Goal: Task Accomplishment & Management: Manage account settings

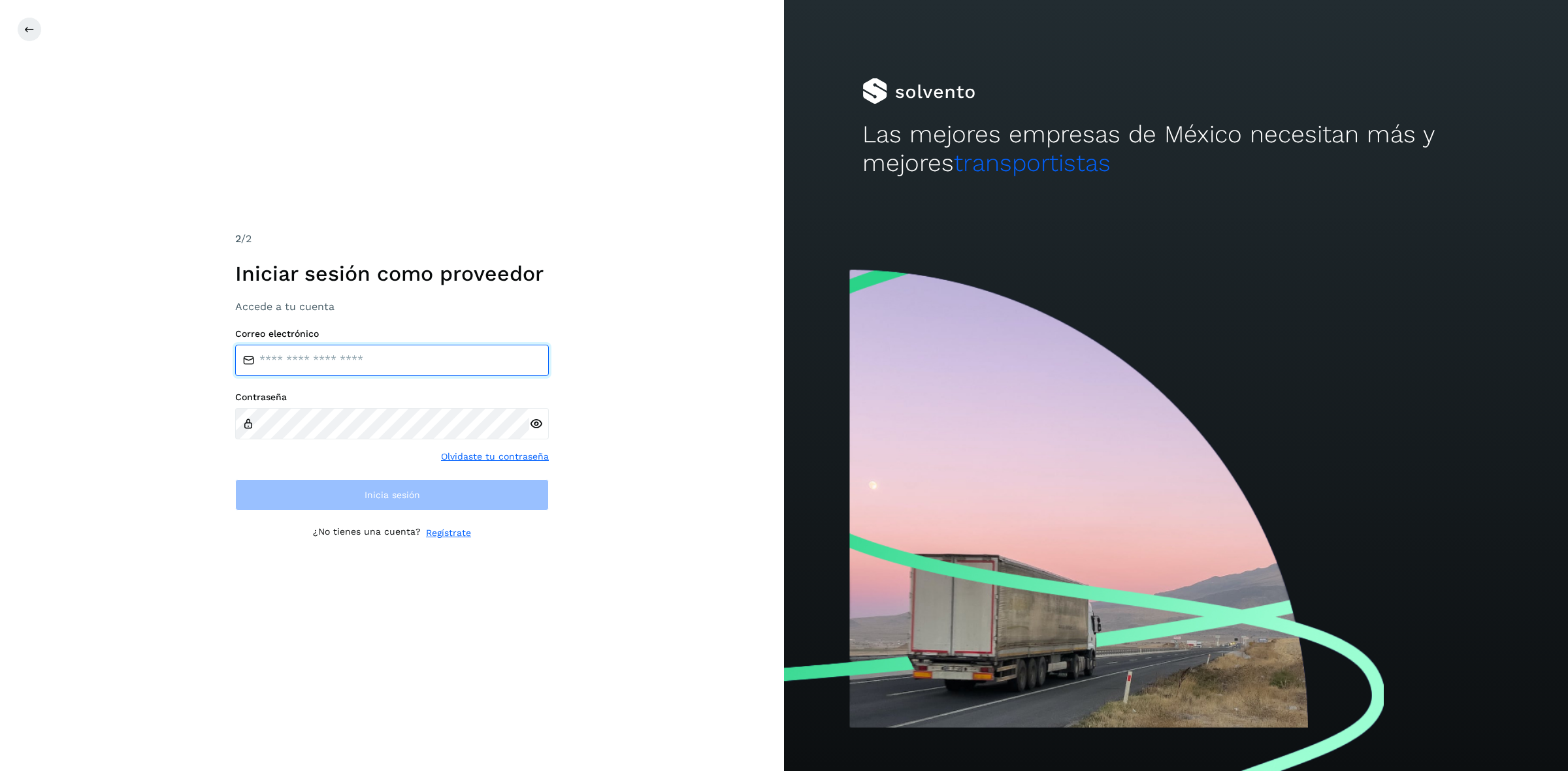
type input "**********"
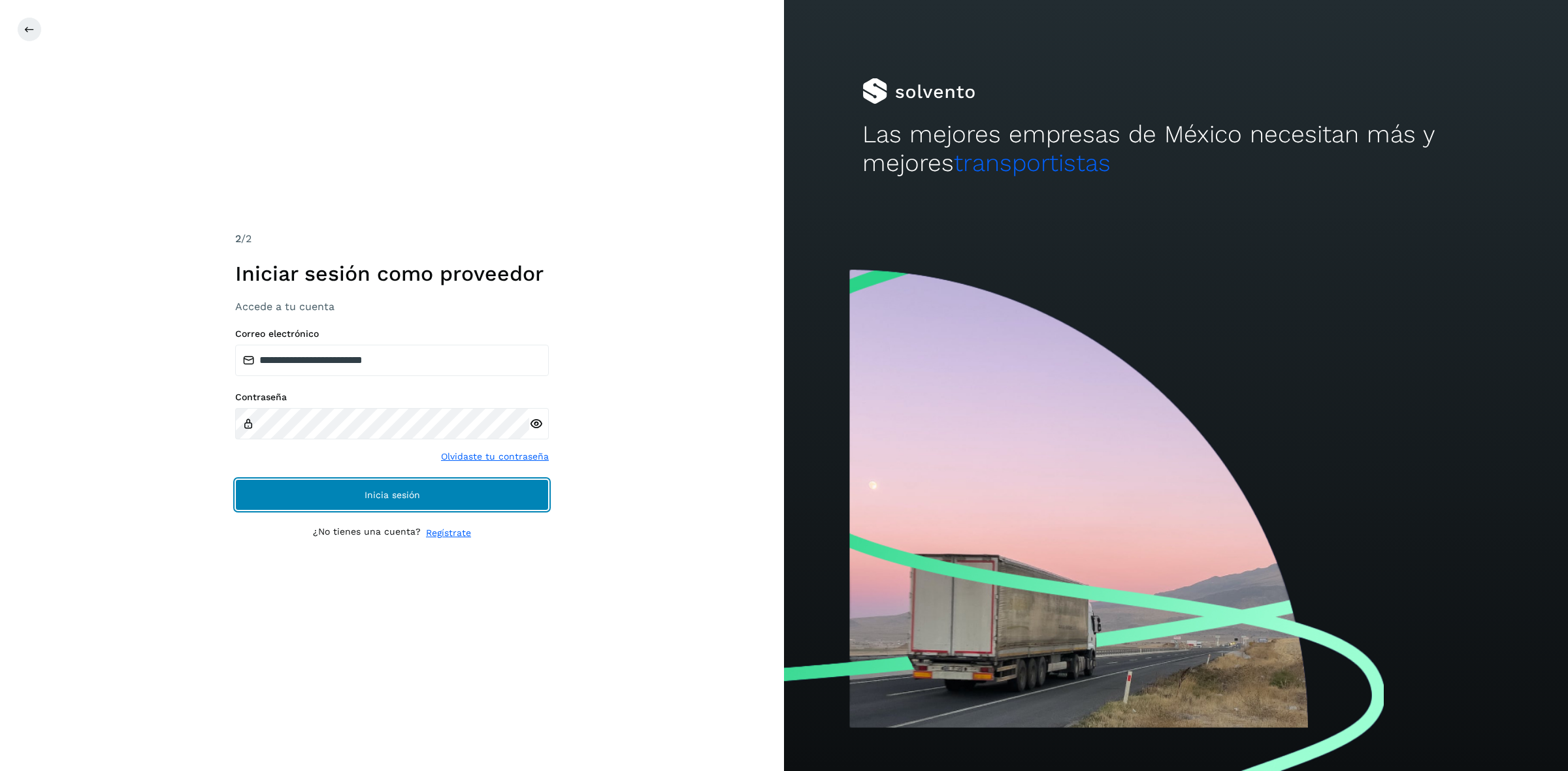
click at [269, 499] on button "Inicia sesión" at bounding box center [391, 495] width 313 height 31
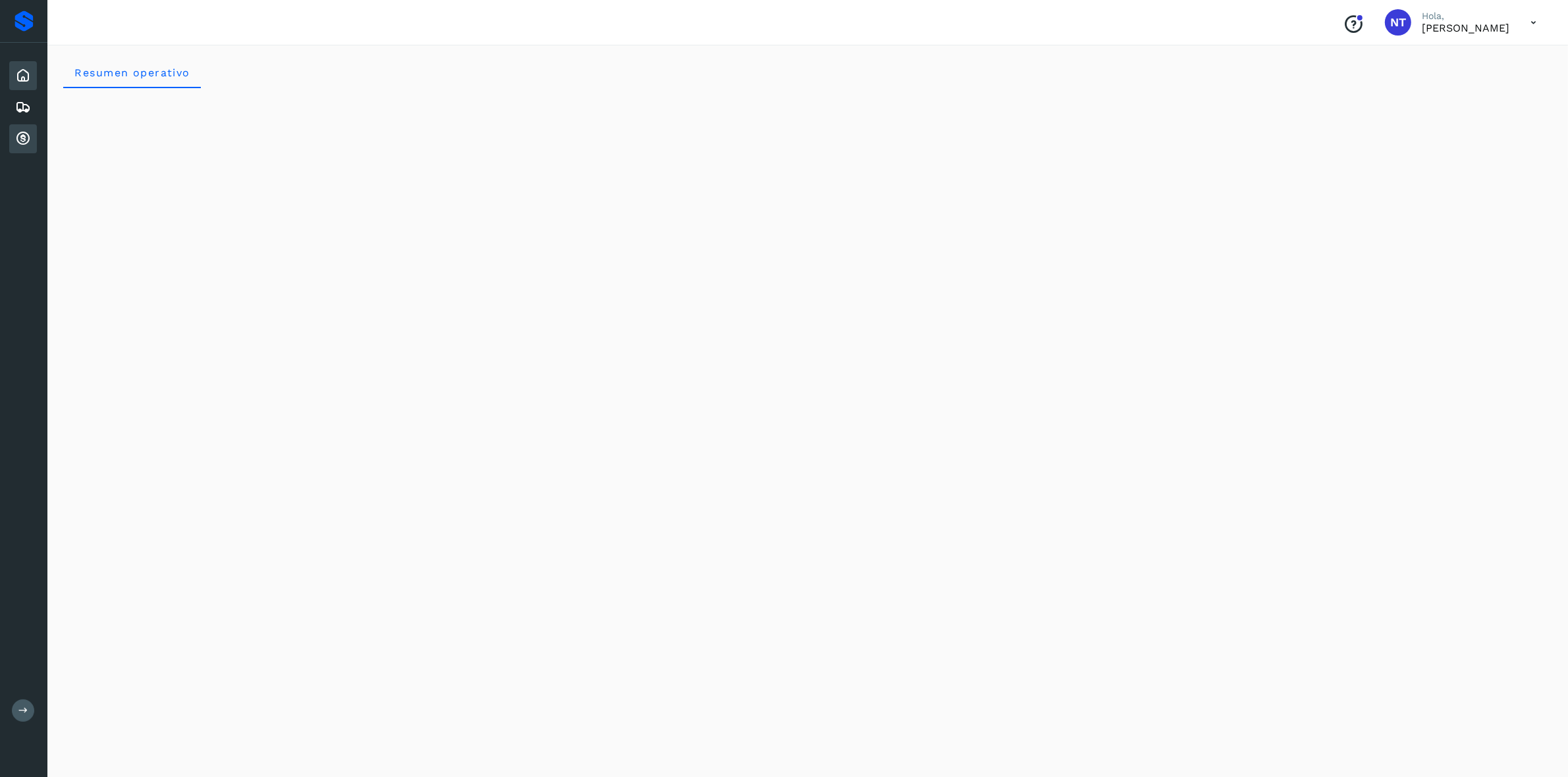
click at [24, 134] on icon at bounding box center [23, 138] width 15 height 15
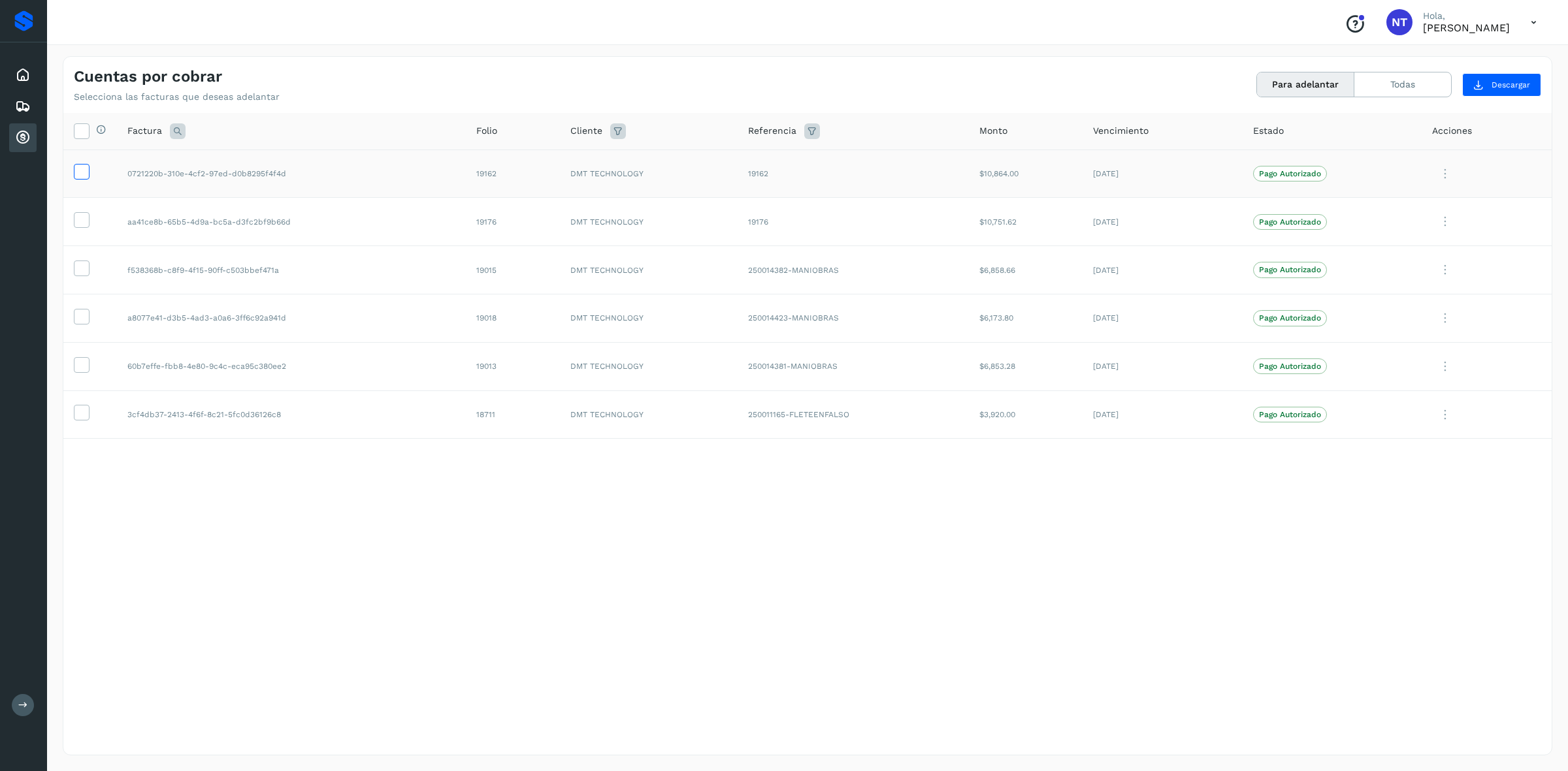
click at [86, 174] on icon at bounding box center [81, 171] width 14 height 14
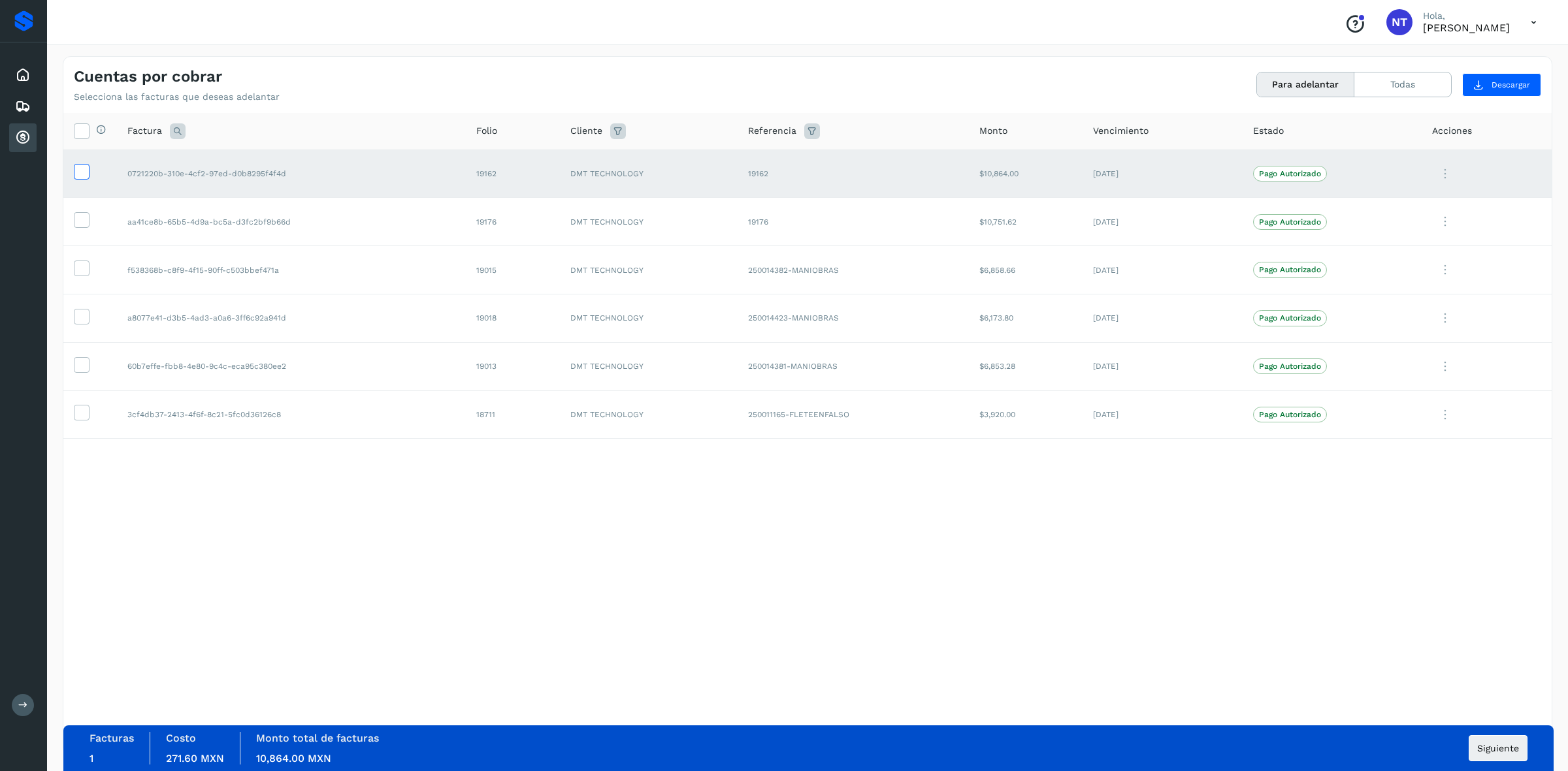
click at [86, 174] on icon at bounding box center [81, 171] width 14 height 14
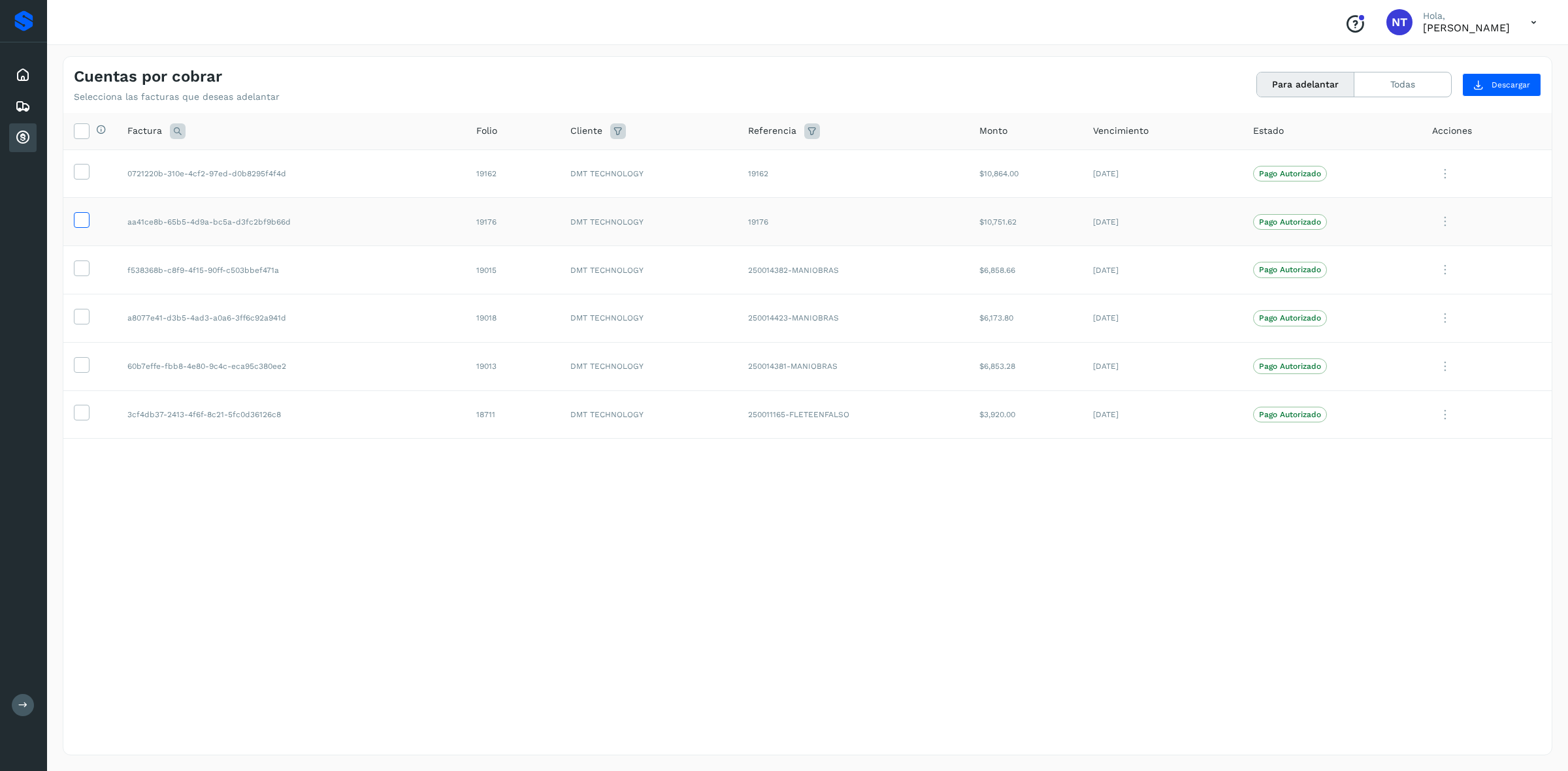
click at [85, 220] on icon at bounding box center [81, 219] width 14 height 14
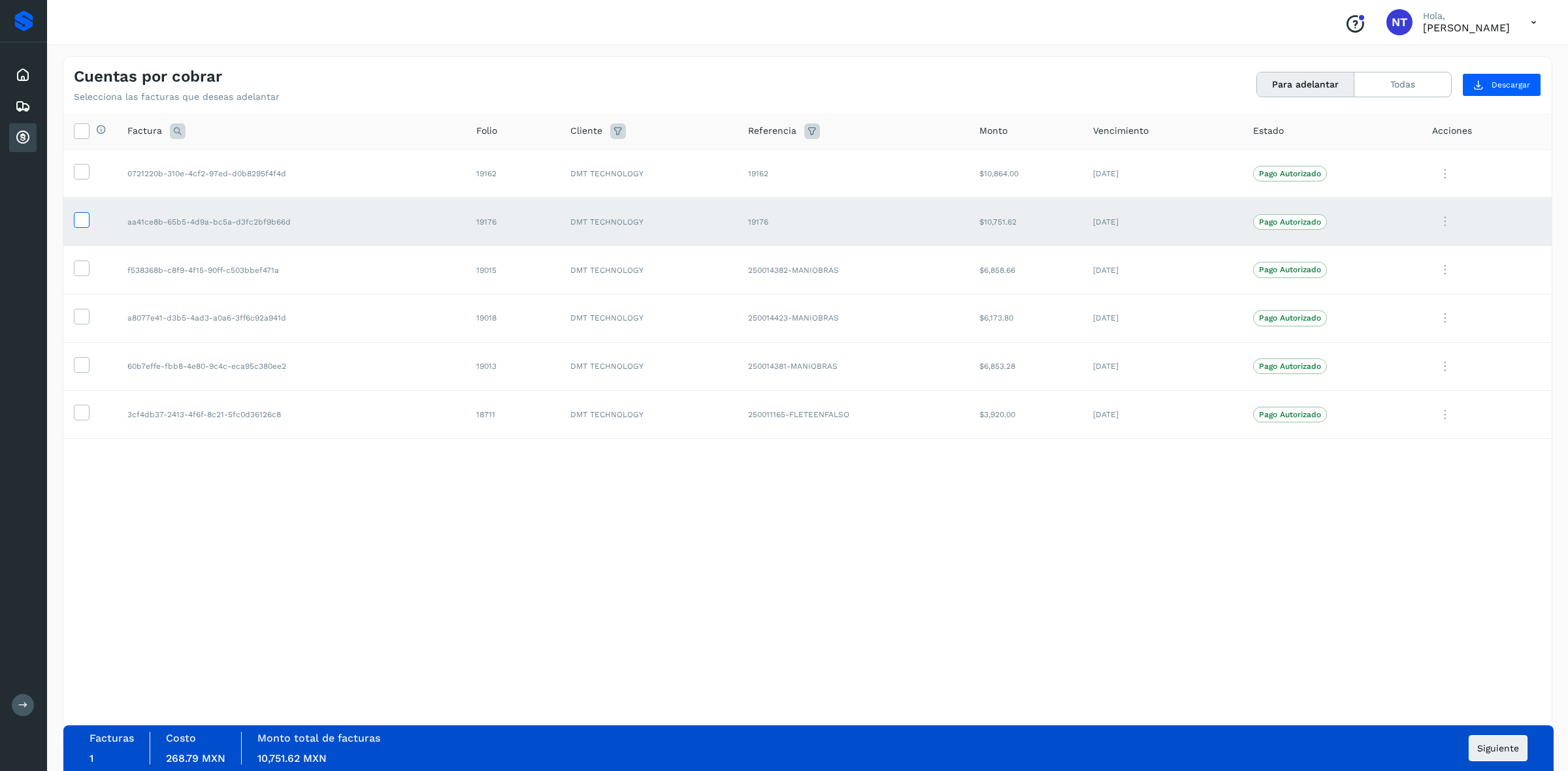
click at [85, 220] on icon at bounding box center [81, 219] width 14 height 14
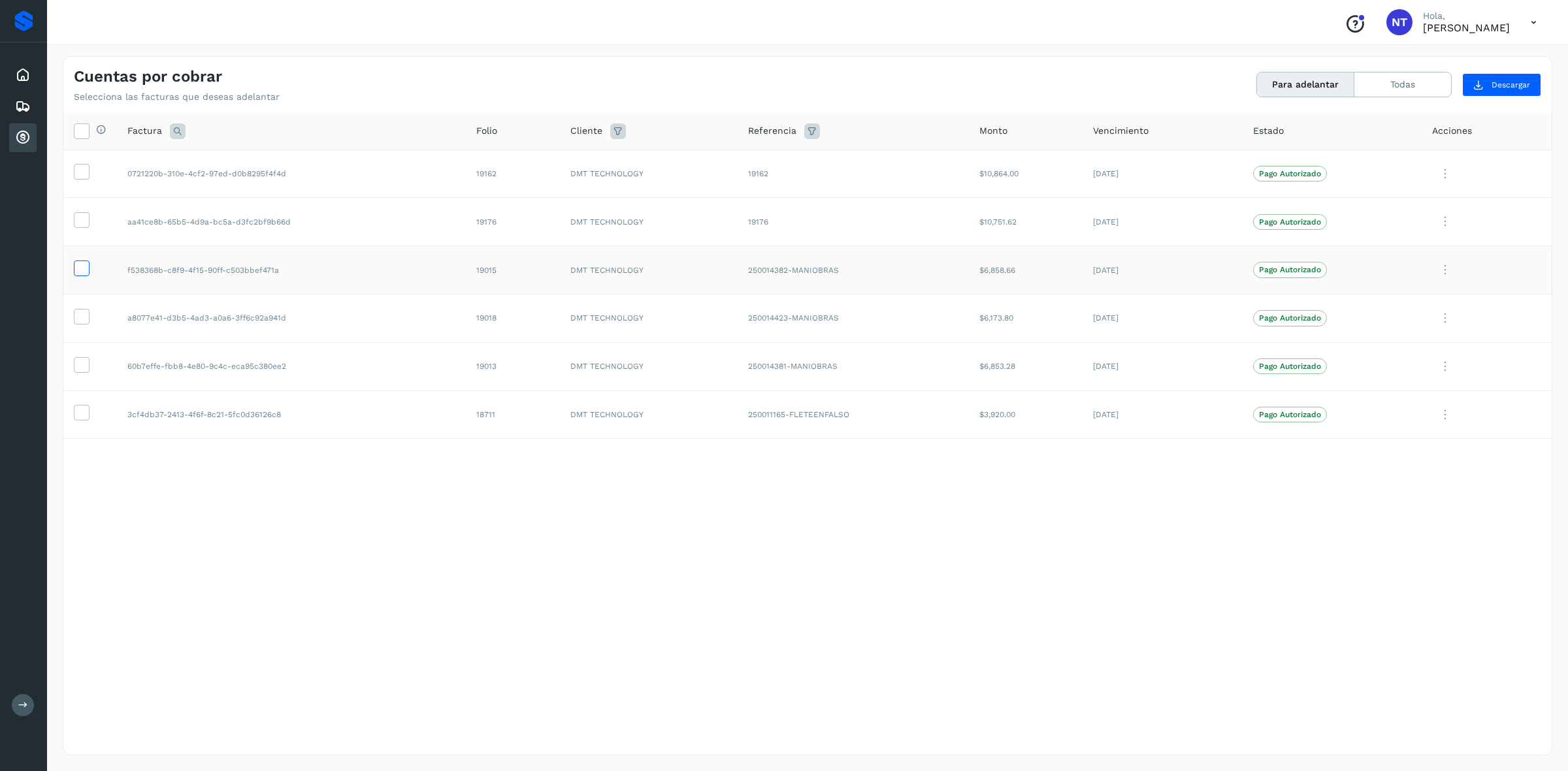
click at [83, 269] on icon at bounding box center [81, 267] width 14 height 14
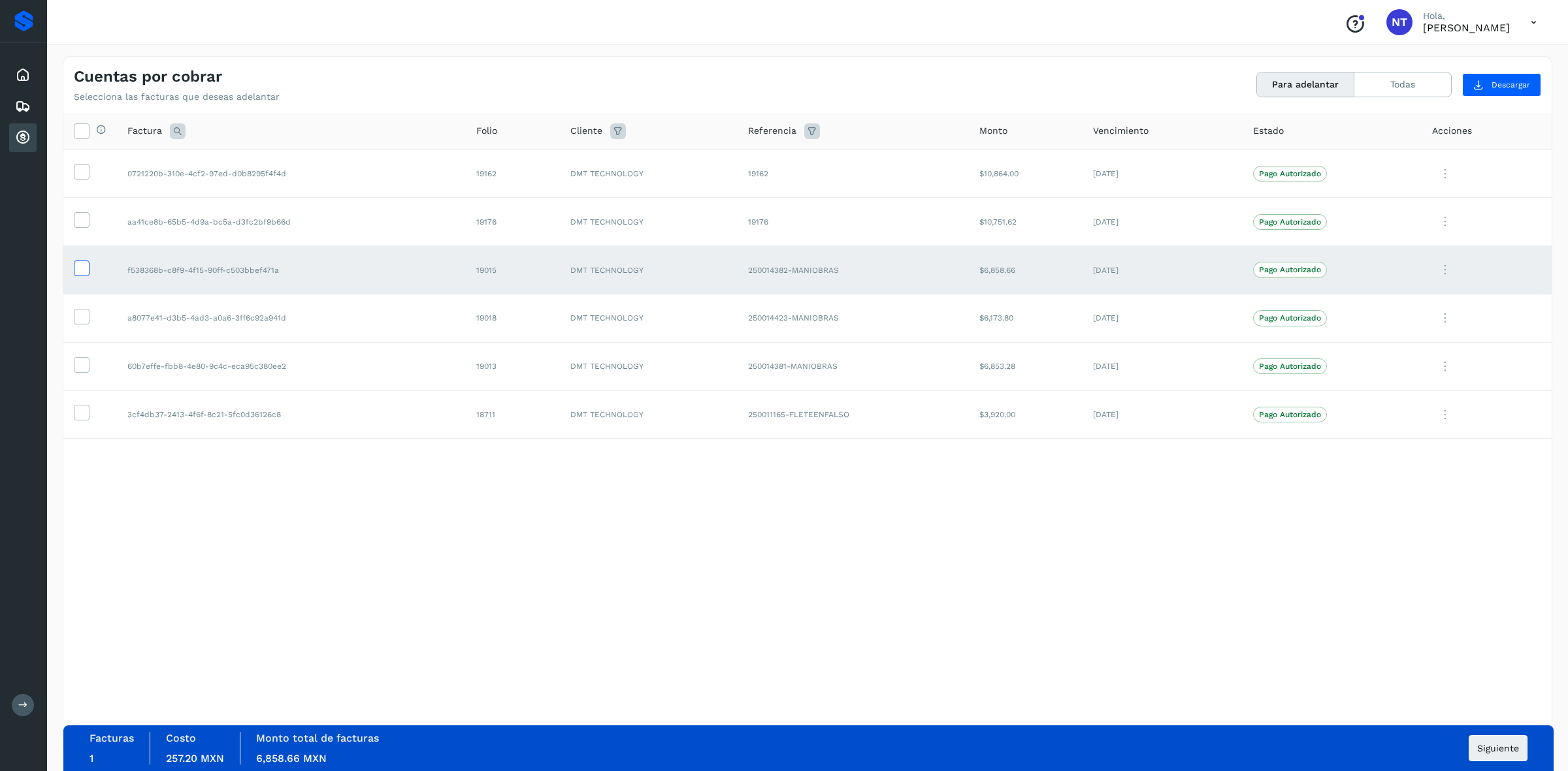
click at [83, 269] on icon at bounding box center [81, 267] width 14 height 14
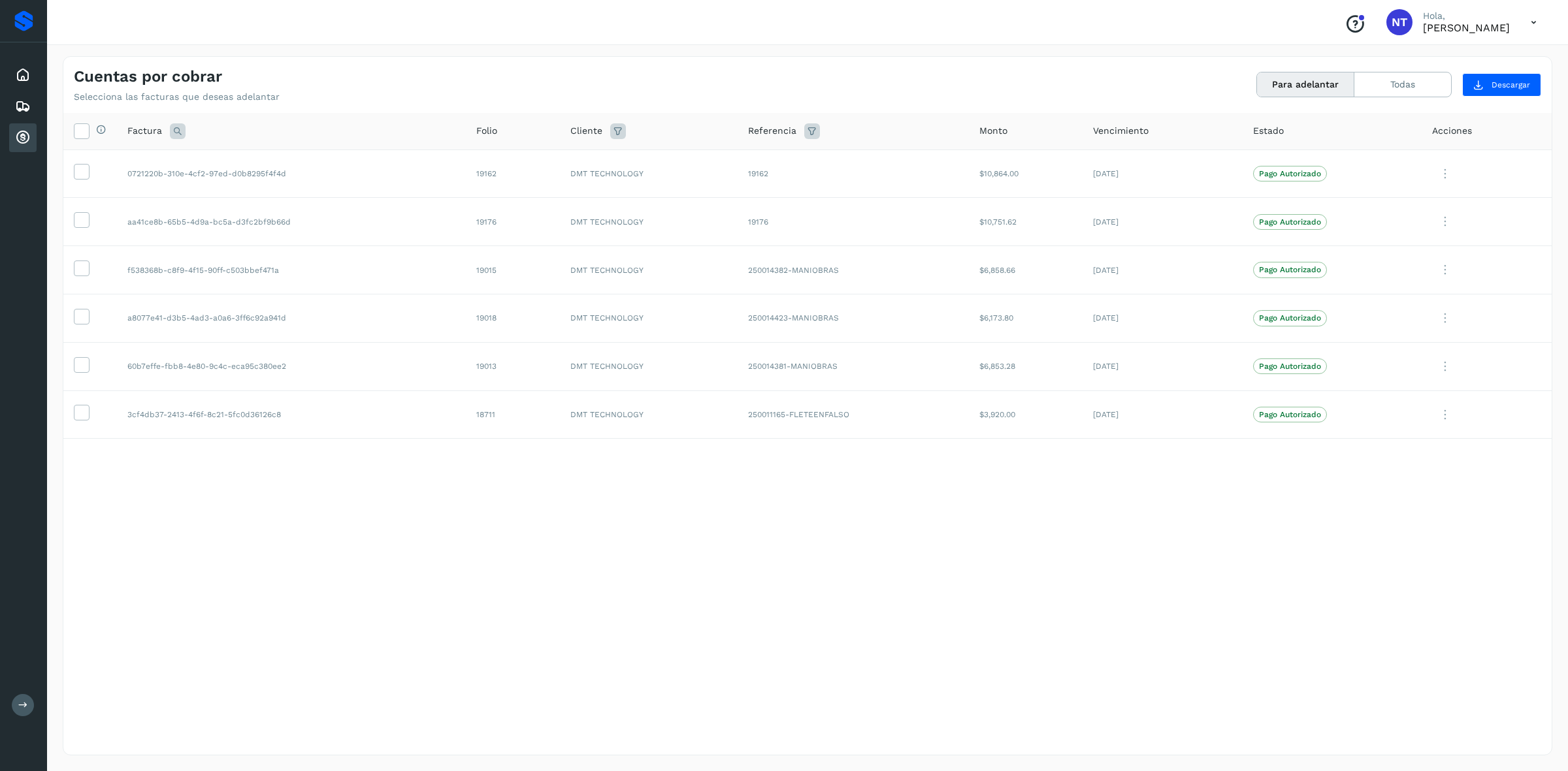
click at [15, 699] on button at bounding box center [23, 705] width 22 height 22
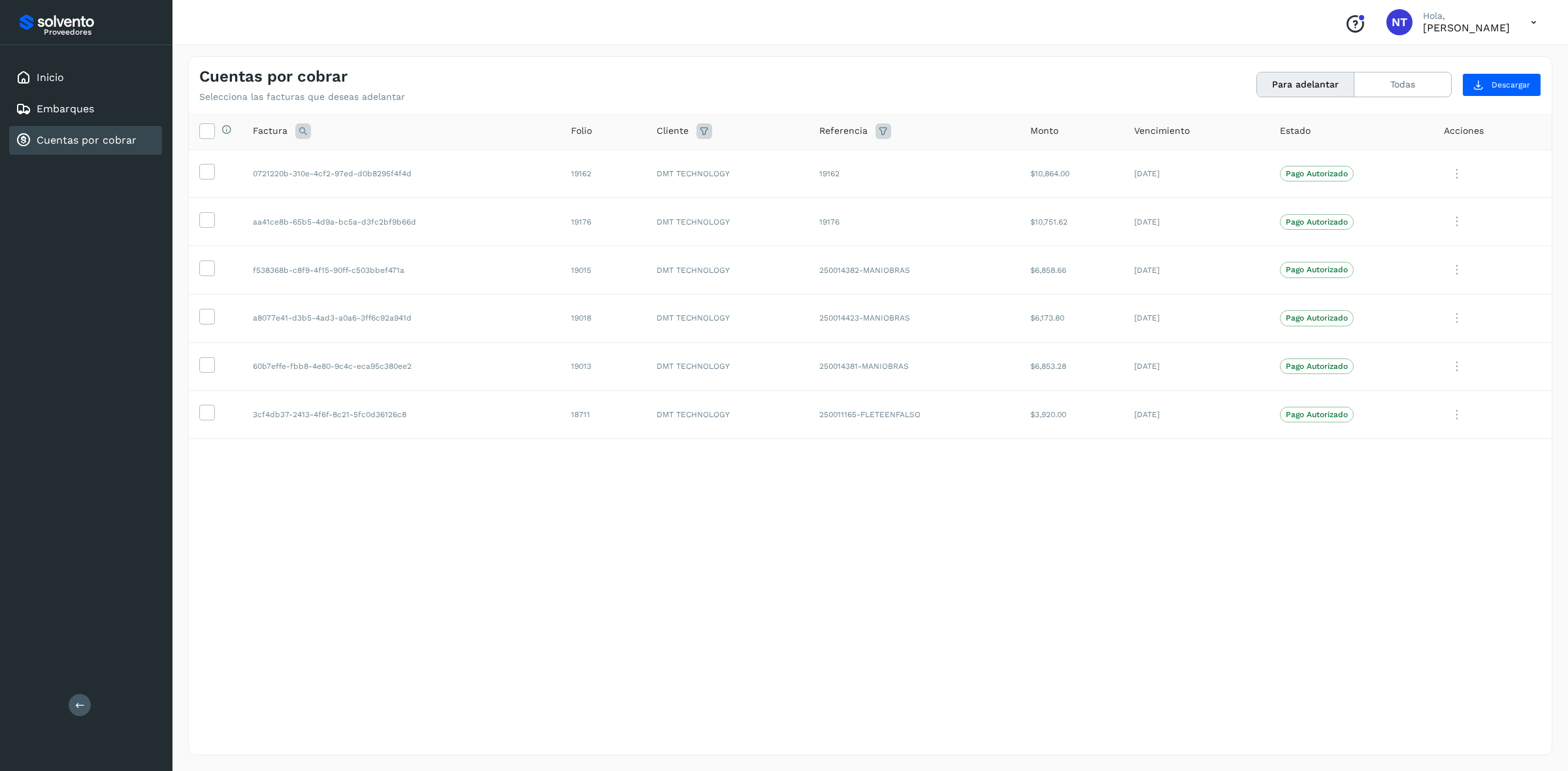
click at [1499, 29] on p "[PERSON_NAME]" at bounding box center [1466, 28] width 87 height 12
click at [1547, 23] on div "Conoce nuestros beneficios NT [PERSON_NAME]" at bounding box center [870, 23] width 1396 height 45
click at [1536, 20] on icon at bounding box center [1533, 23] width 27 height 27
click at [1466, 62] on div "Cerrar sesión" at bounding box center [1468, 59] width 156 height 25
